Goal: Task Accomplishment & Management: Manage account settings

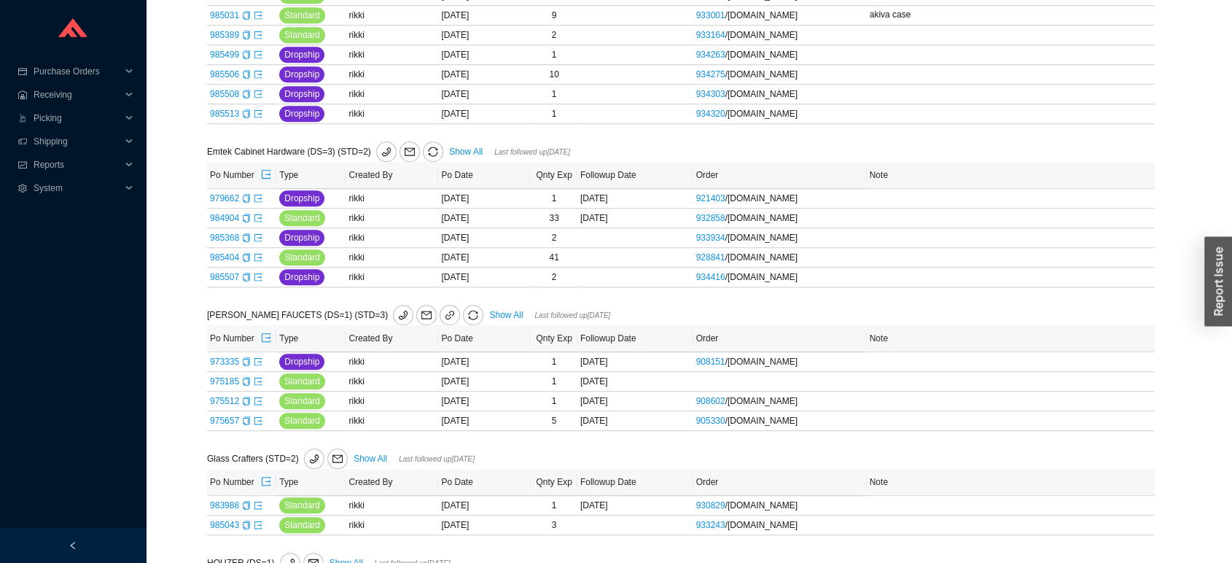
scroll to position [902, 0]
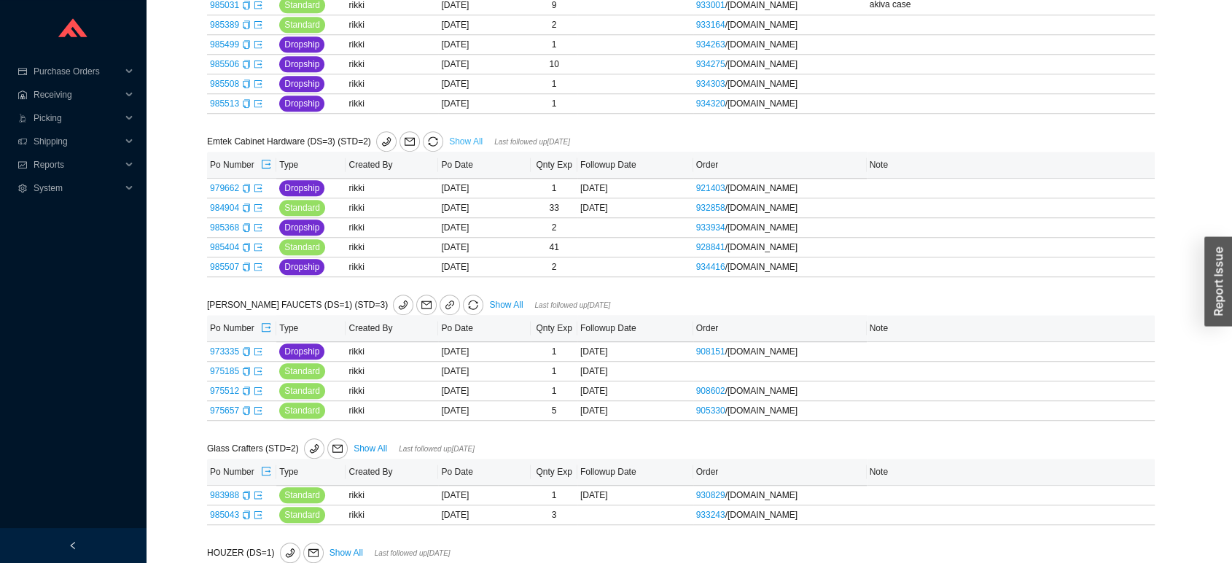
click at [464, 147] on link "Show All" at bounding box center [466, 141] width 34 height 10
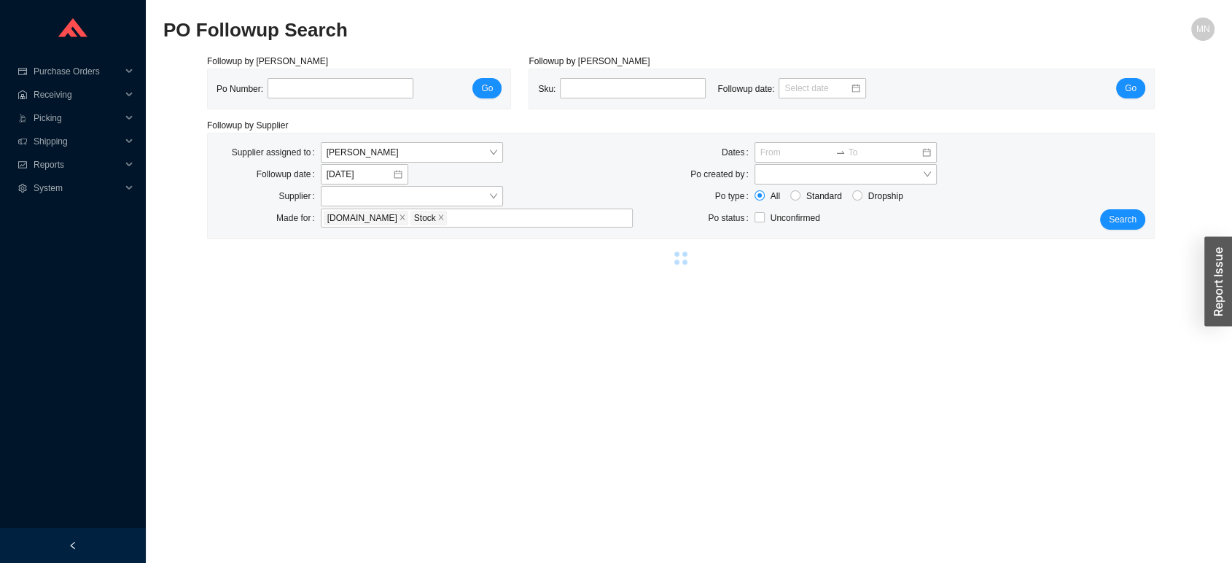
select select "2"
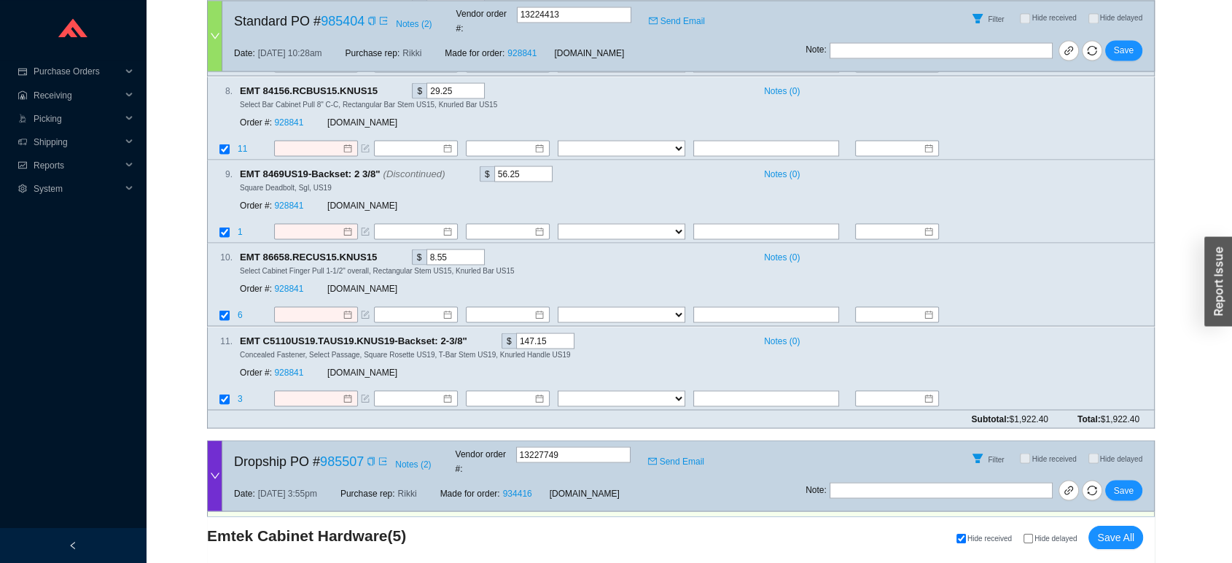
scroll to position [2852, 0]
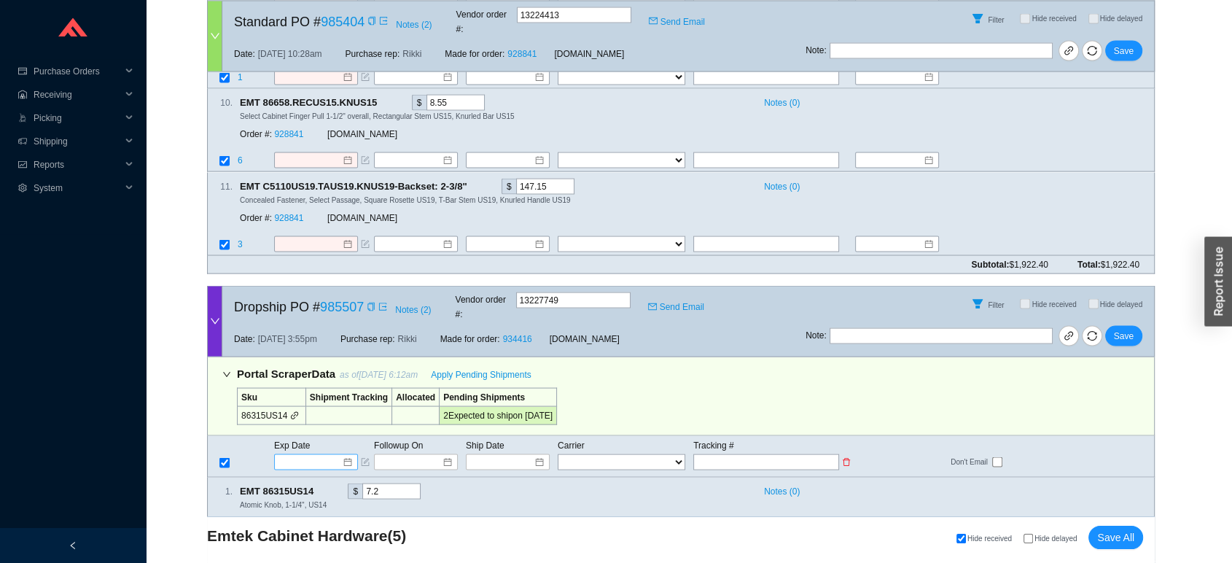
click at [316, 455] on input at bounding box center [311, 462] width 62 height 15
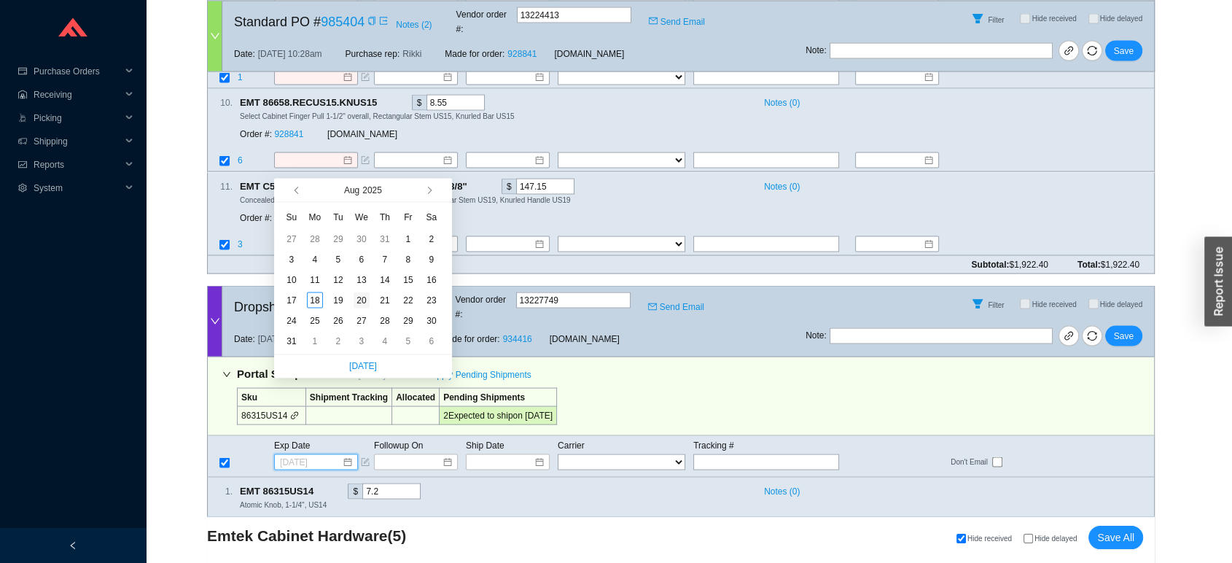
type input "8/20/2025"
click at [358, 302] on div "20" at bounding box center [362, 300] width 16 height 16
type input "8/20/2025"
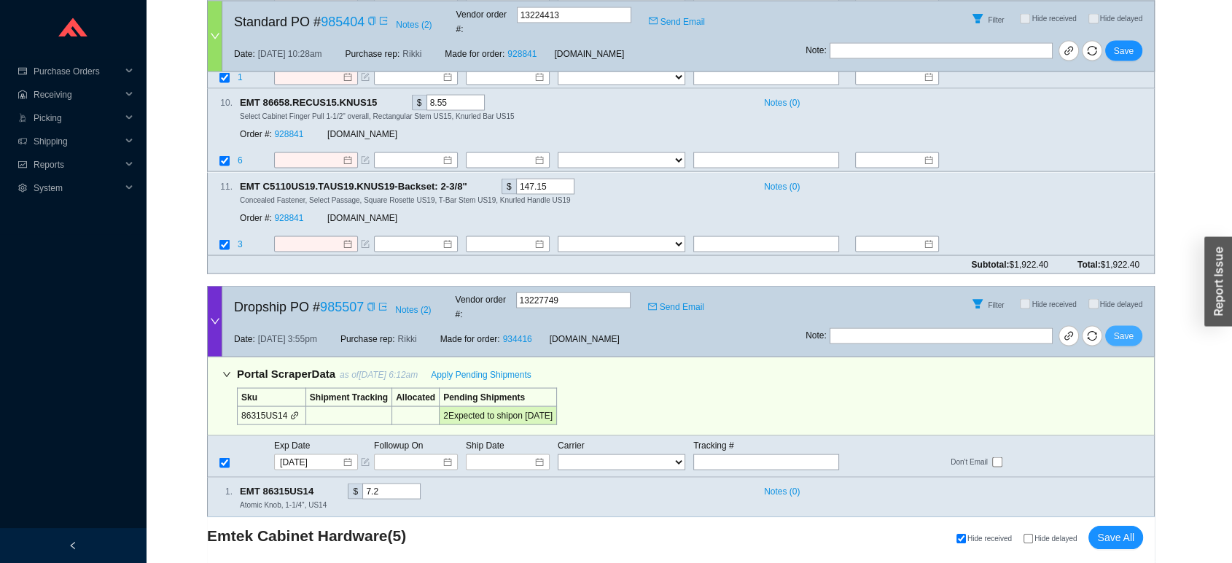
click at [1126, 326] on button "Save" at bounding box center [1123, 336] width 37 height 20
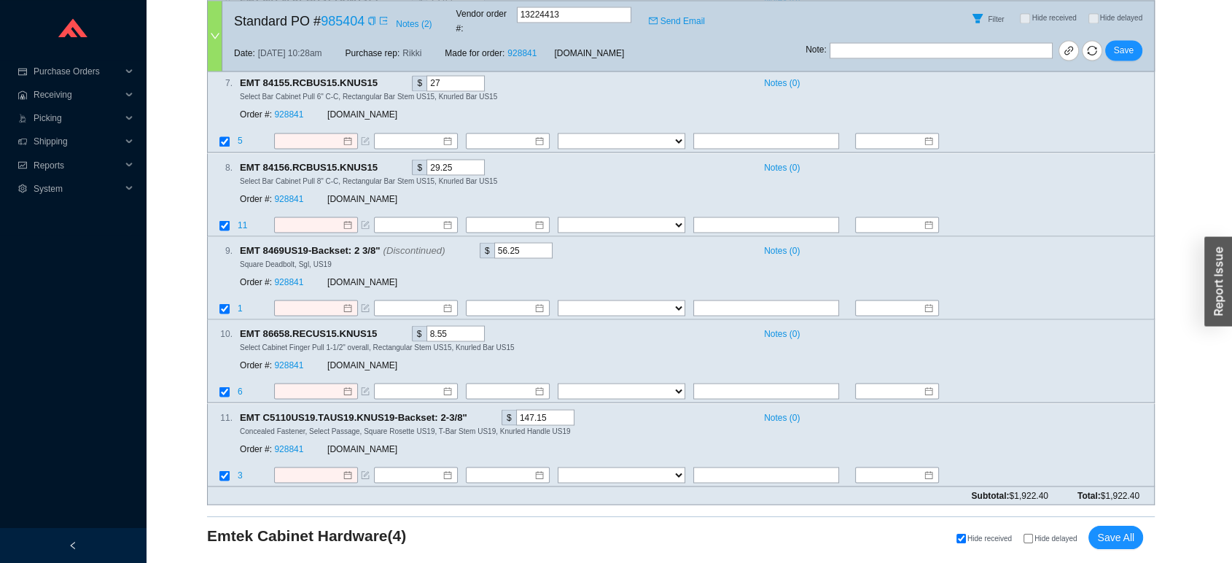
scroll to position [2562, 0]
